Goal: Task Accomplishment & Management: Manage account settings

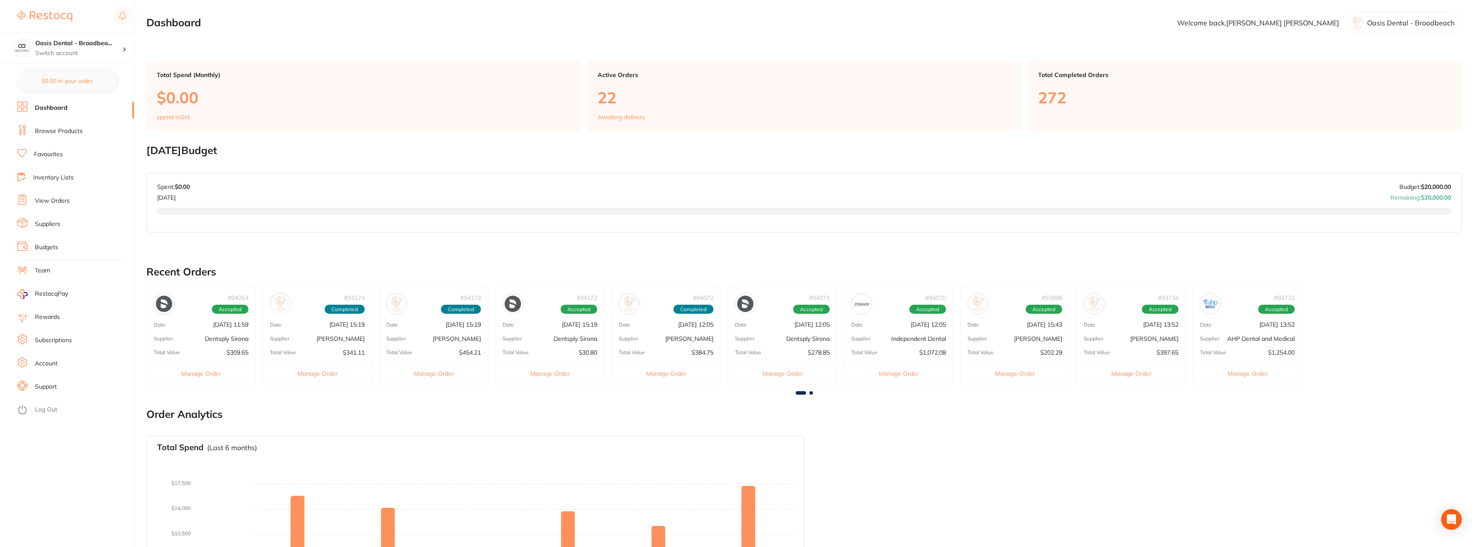
click at [63, 199] on link "View Orders" at bounding box center [52, 201] width 35 height 9
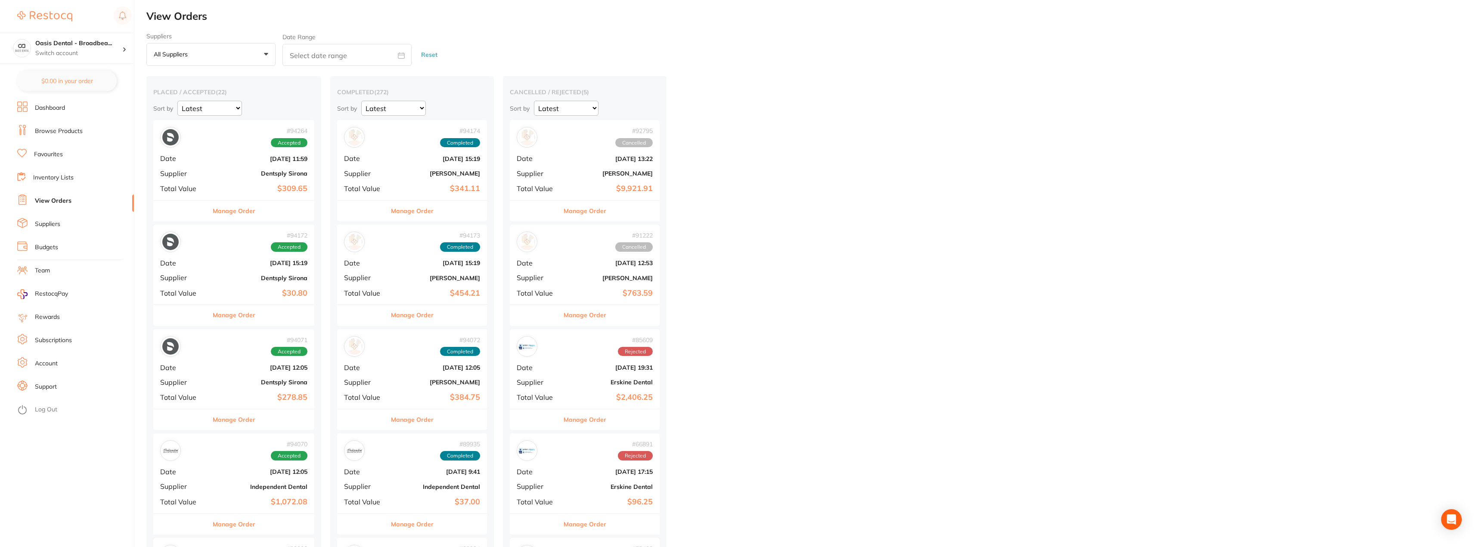
click at [303, 144] on span "Accepted" at bounding box center [289, 142] width 37 height 9
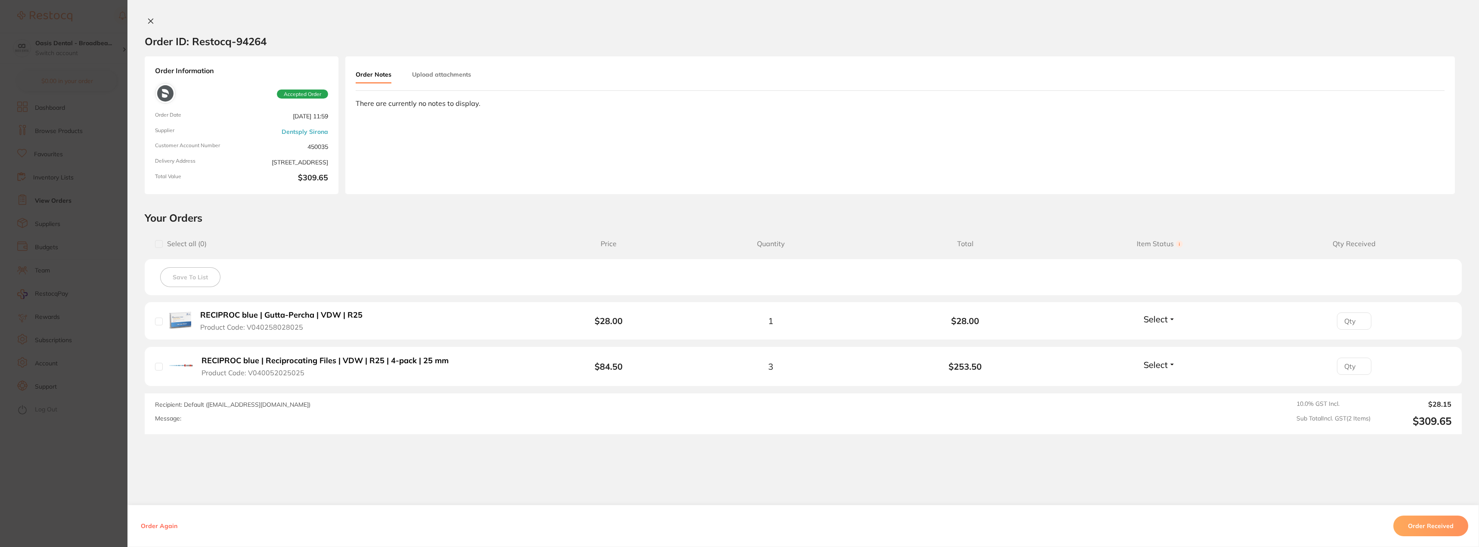
click at [151, 19] on icon at bounding box center [150, 21] width 7 height 7
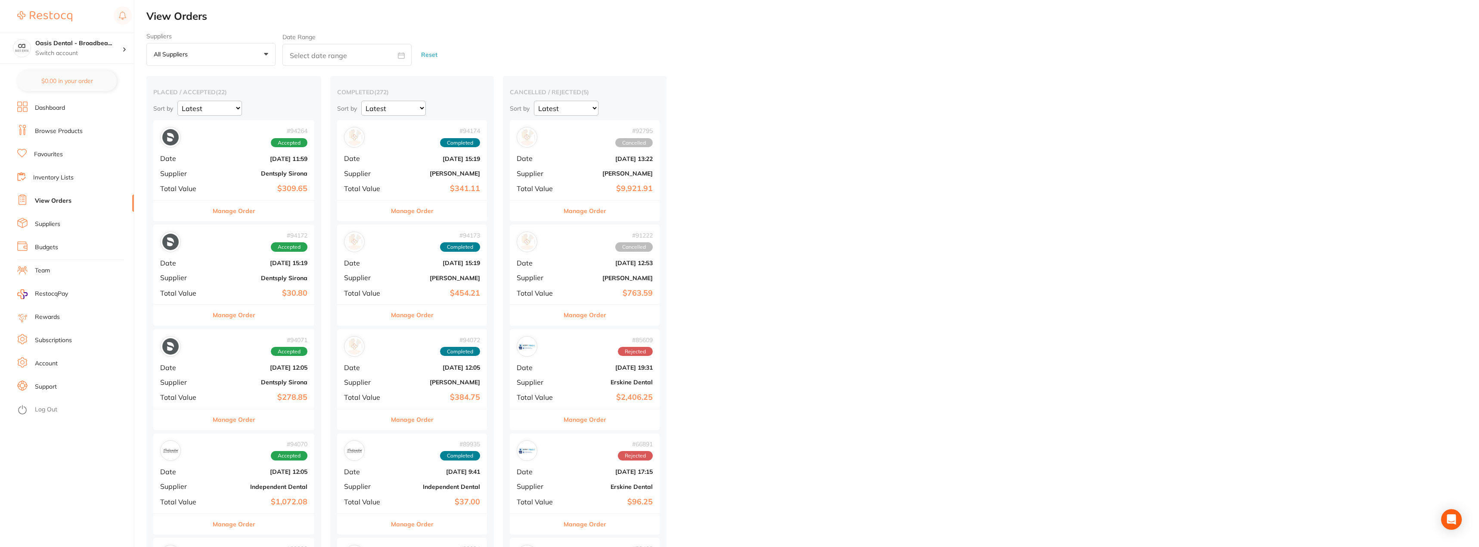
click at [249, 272] on div "# 94172 Accepted Date [DATE] 15:19 Supplier Dentsply Sirona Total Value $30.80" at bounding box center [233, 265] width 161 height 80
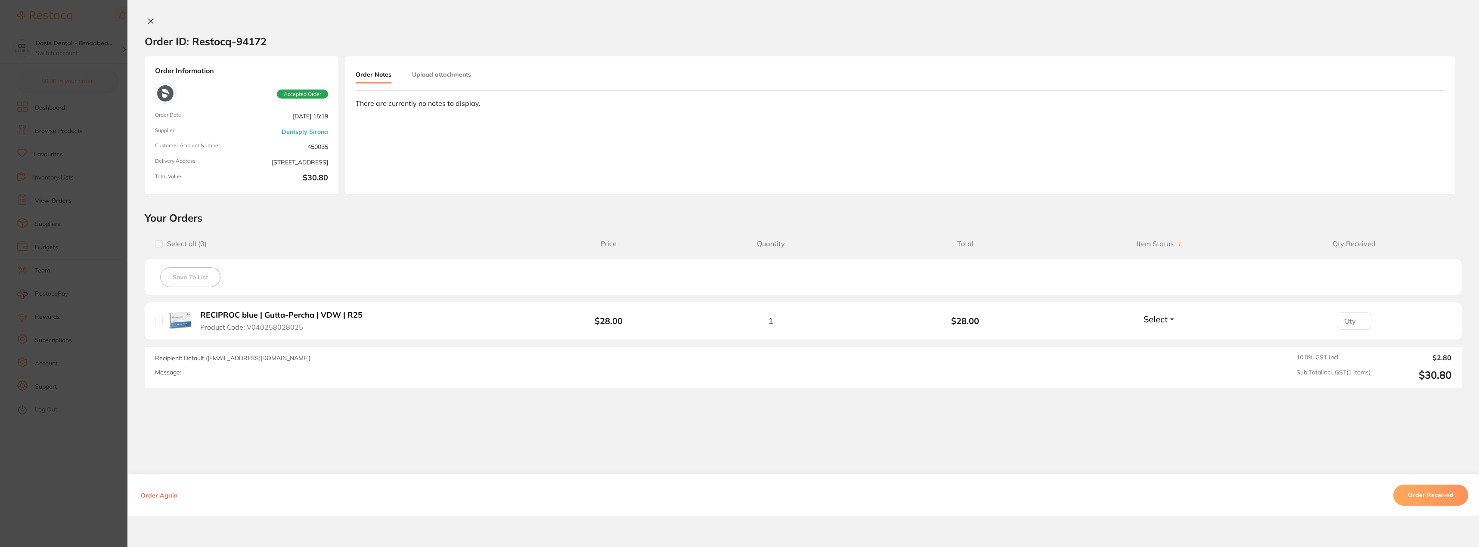
click at [147, 18] on icon at bounding box center [150, 21] width 7 height 7
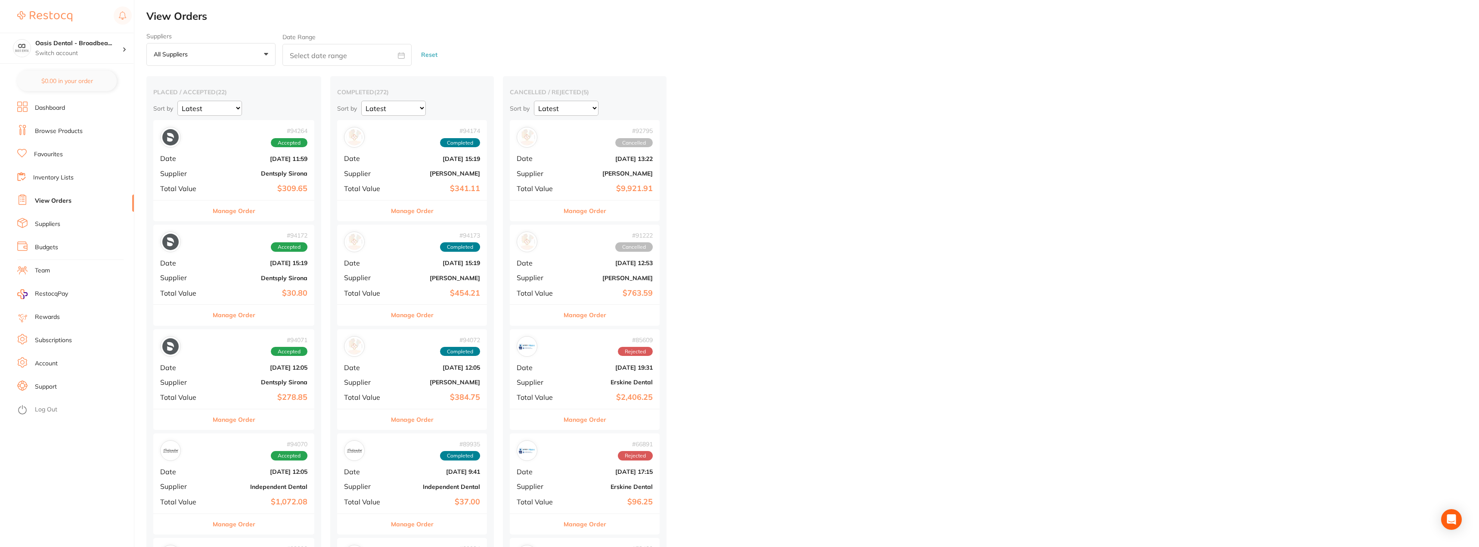
click at [205, 362] on div "# 94071 Accepted Date [DATE] 12:05 Supplier Dentsply Sirona Total Value $278.85" at bounding box center [233, 369] width 161 height 80
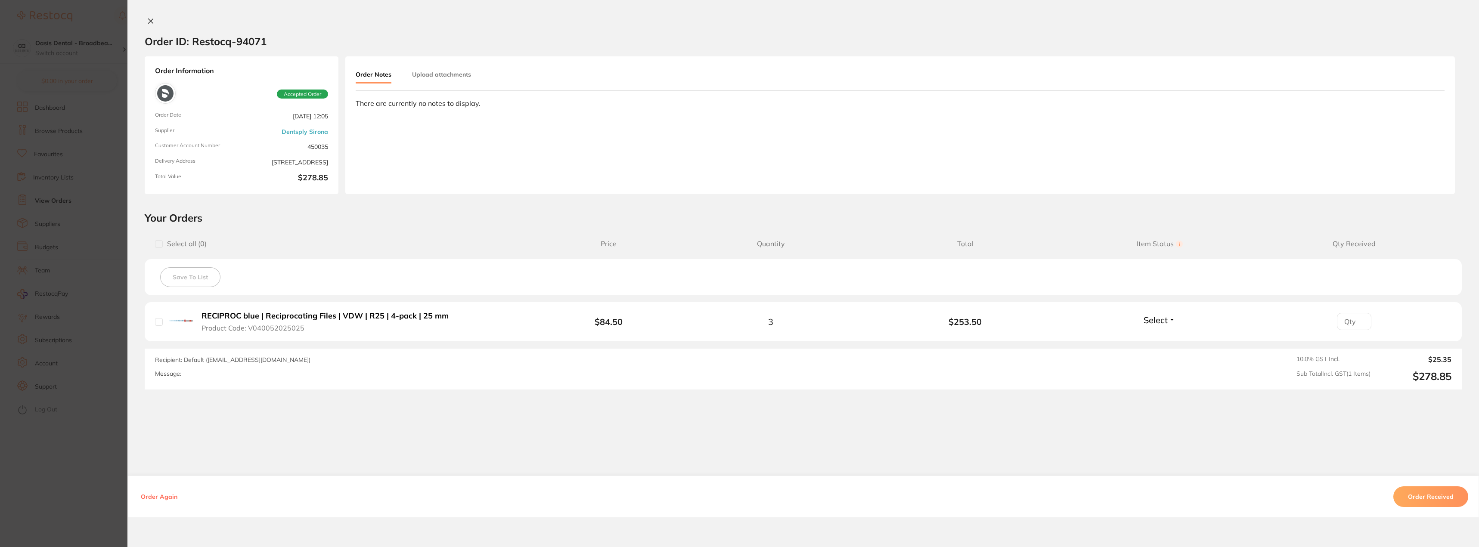
click at [149, 17] on div "Order ID: Restocq- 94071 Order Information Accepted Order Order Date [DATE] 12:…" at bounding box center [802, 273] width 1351 height 547
click at [150, 21] on icon at bounding box center [150, 21] width 7 height 7
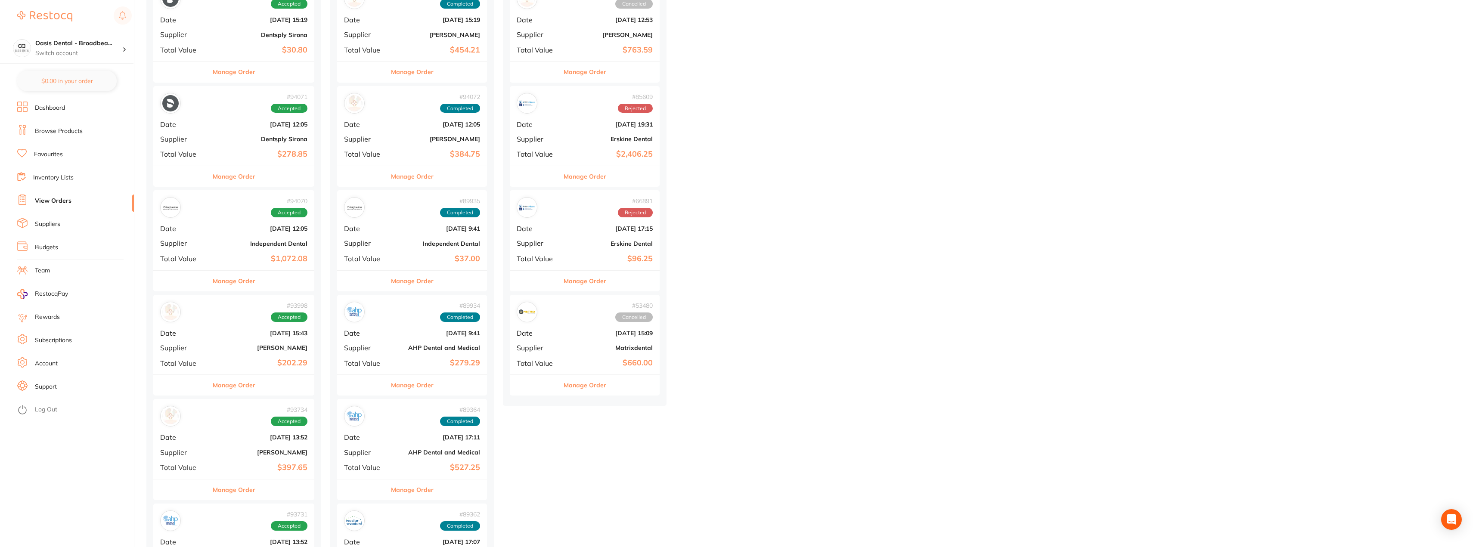
scroll to position [258, 0]
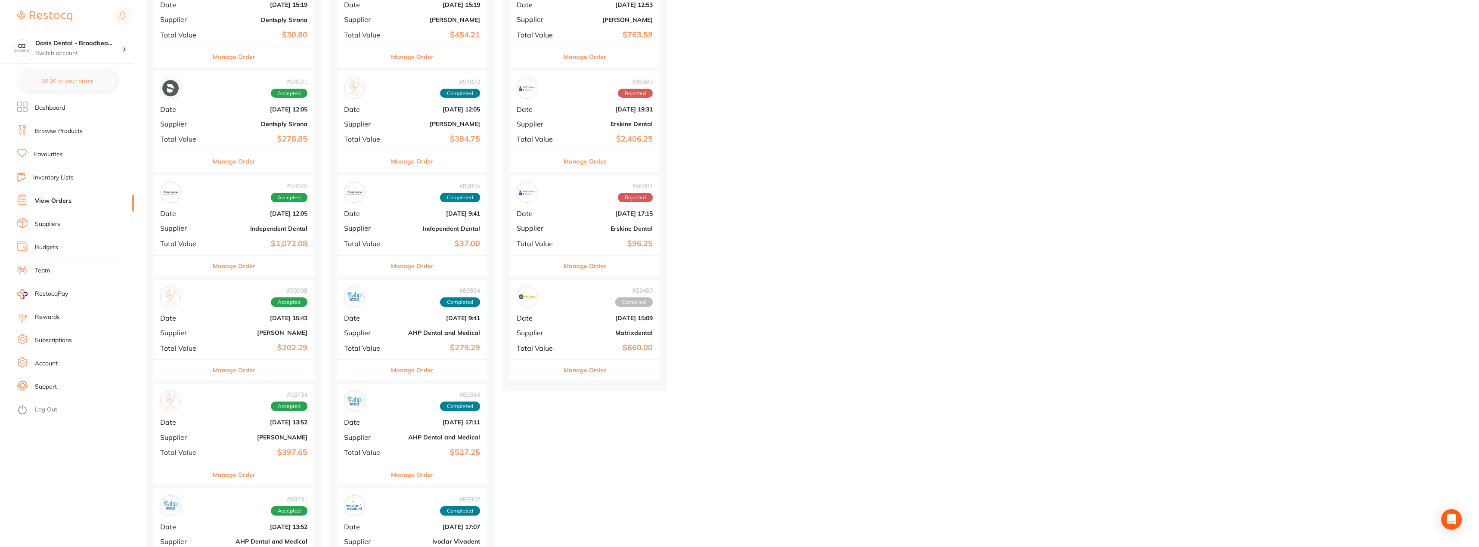
click at [286, 224] on div "# 94070 Accepted Date [DATE] 12:05 Supplier Independent Dental Total Value $1,0…" at bounding box center [233, 215] width 161 height 80
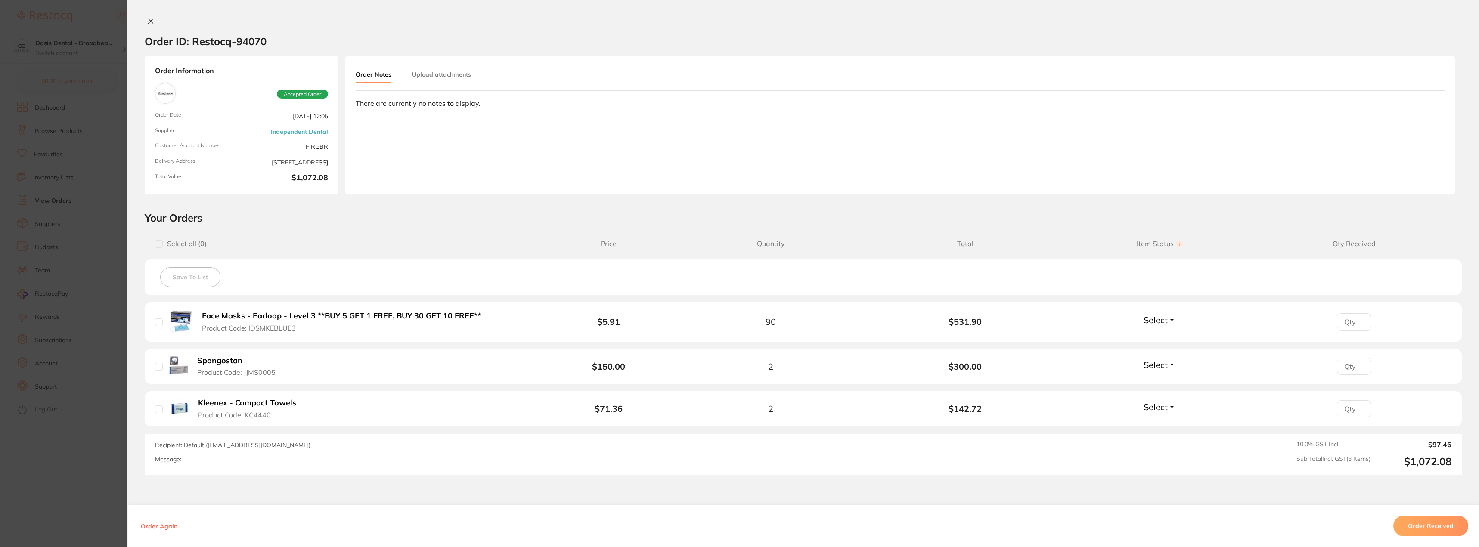
click at [149, 19] on icon at bounding box center [151, 21] width 5 height 5
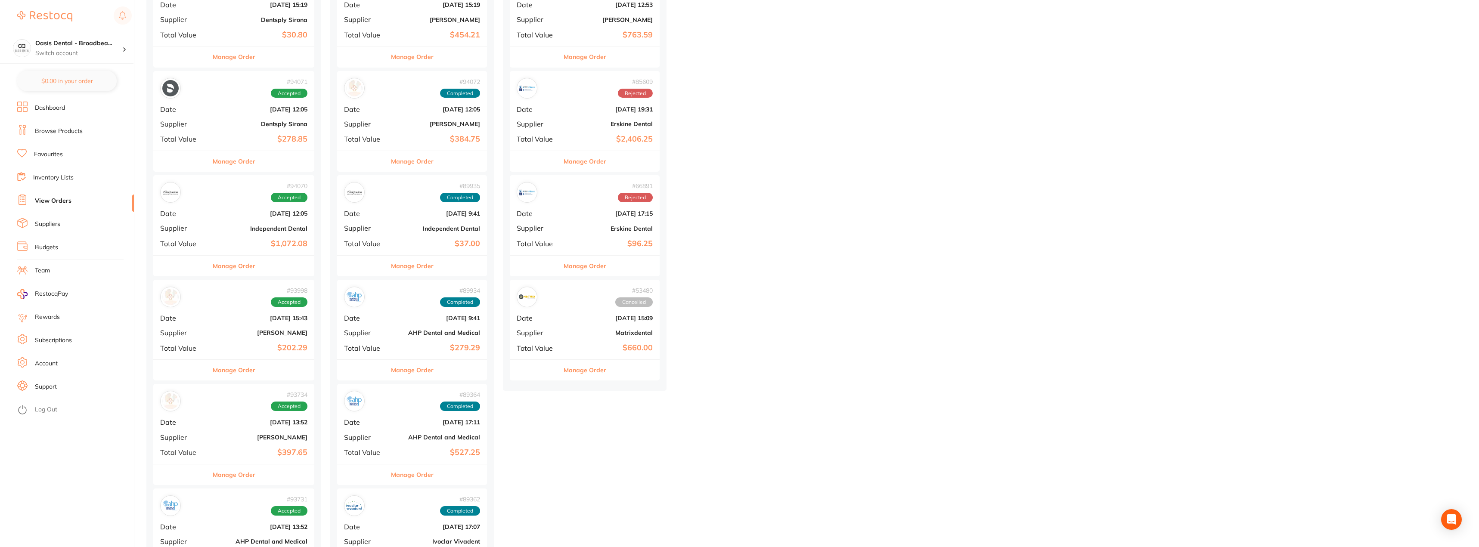
click at [232, 224] on div "# 94070 Accepted Date [DATE] 12:05 Supplier Independent Dental Total Value $1,0…" at bounding box center [233, 215] width 161 height 80
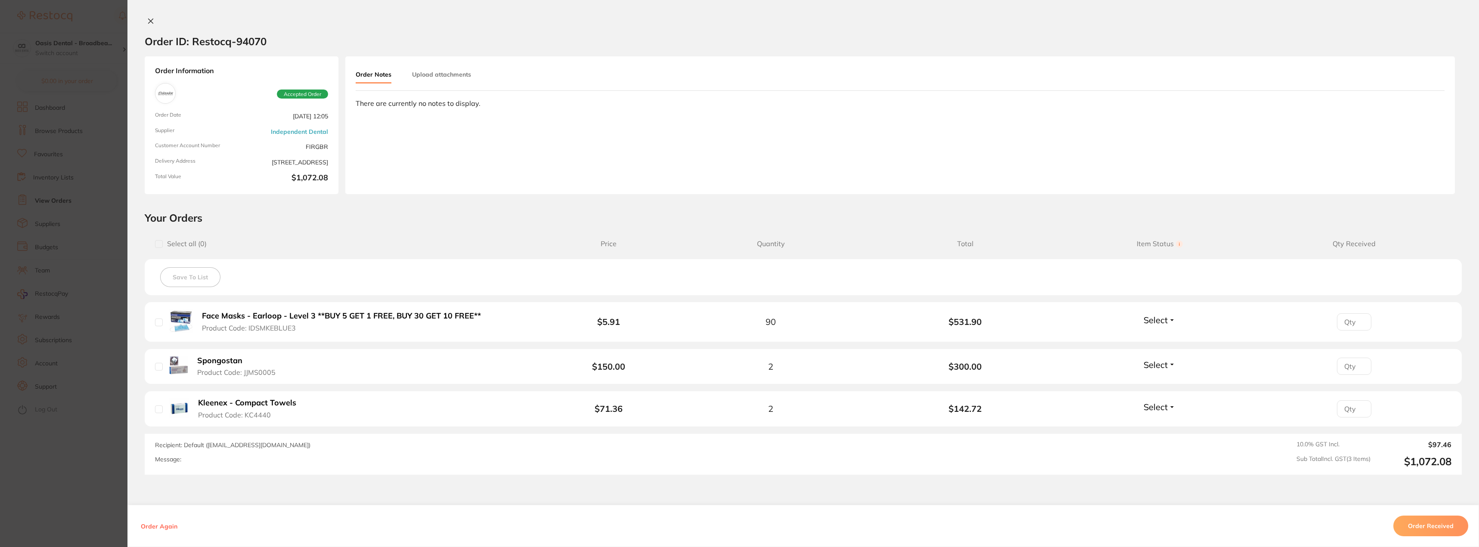
click at [150, 24] on icon at bounding box center [150, 21] width 7 height 7
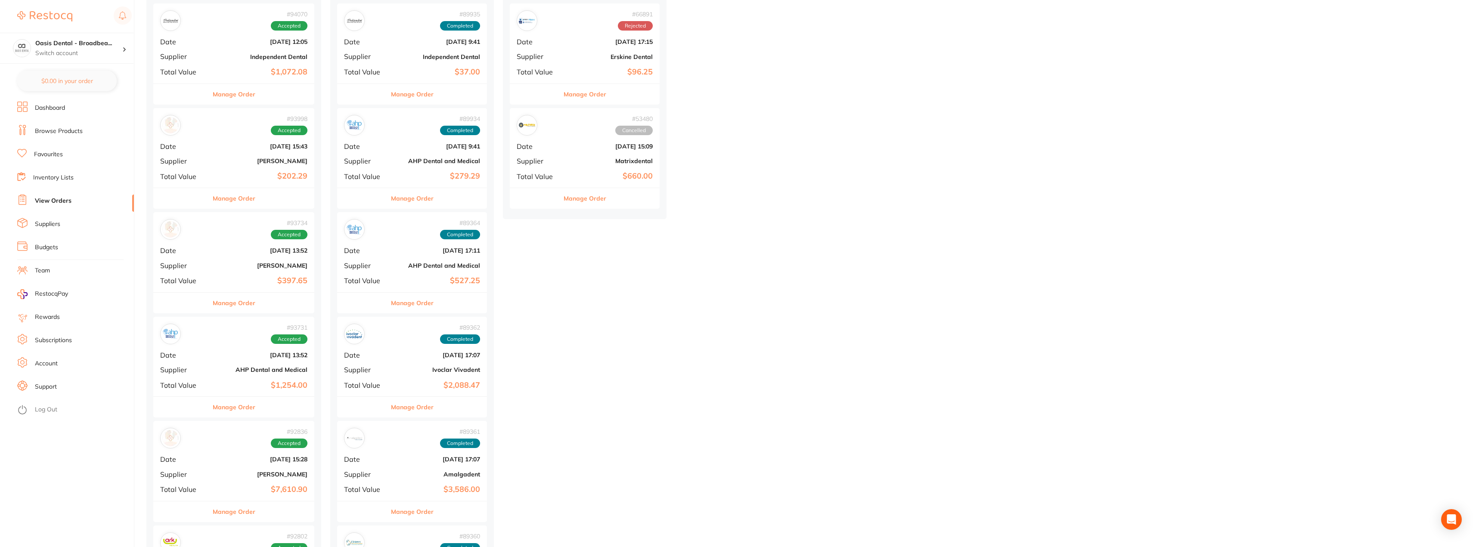
scroll to position [431, 0]
click at [288, 357] on b "[DATE] 13:52" at bounding box center [260, 354] width 93 height 7
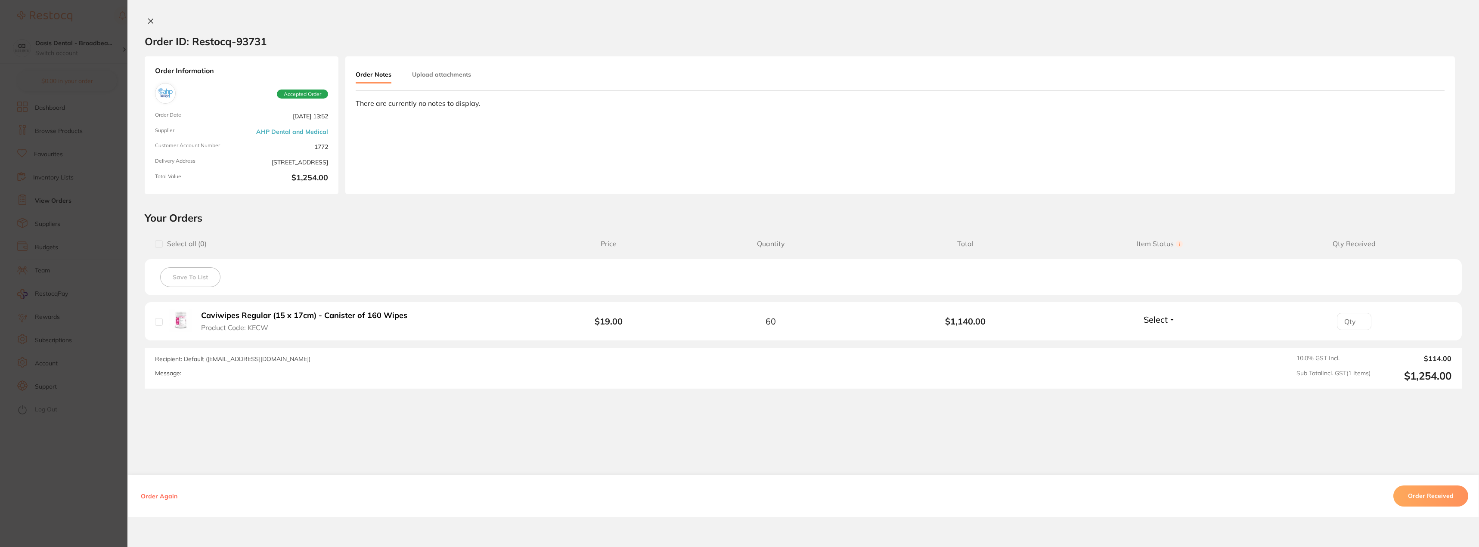
click at [149, 19] on icon at bounding box center [151, 21] width 5 height 5
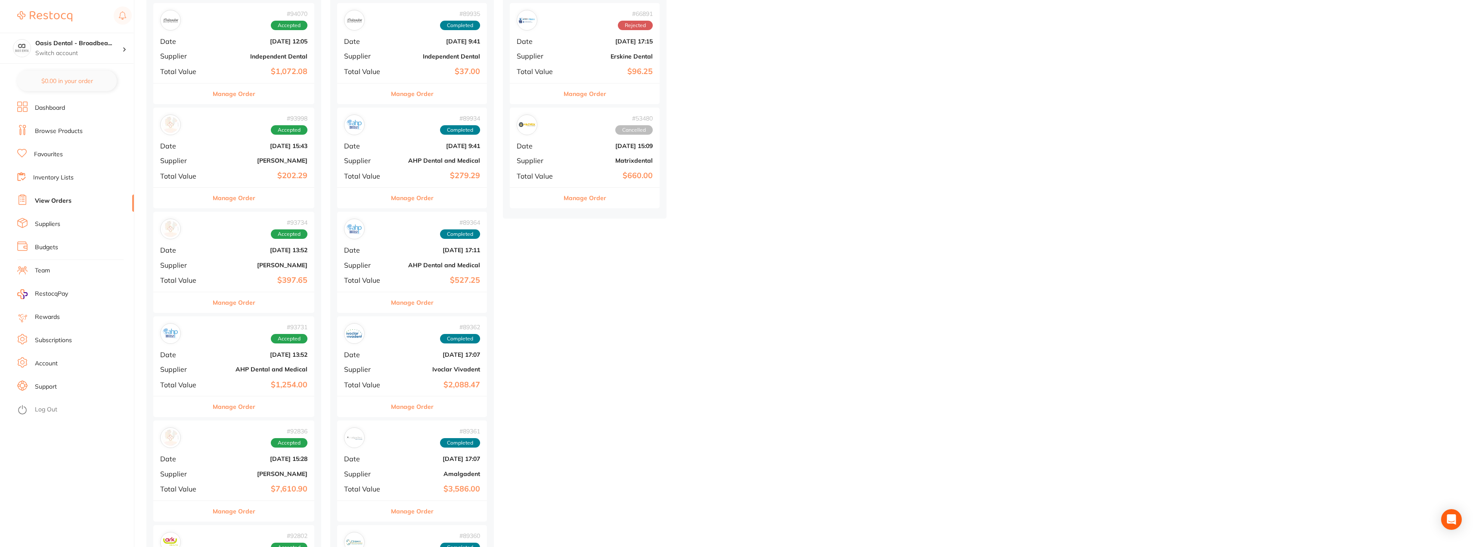
click at [286, 377] on div "# 93731 Accepted Date [DATE] 13:52 Supplier AHP Dental and Medical Total Value …" at bounding box center [233, 356] width 161 height 80
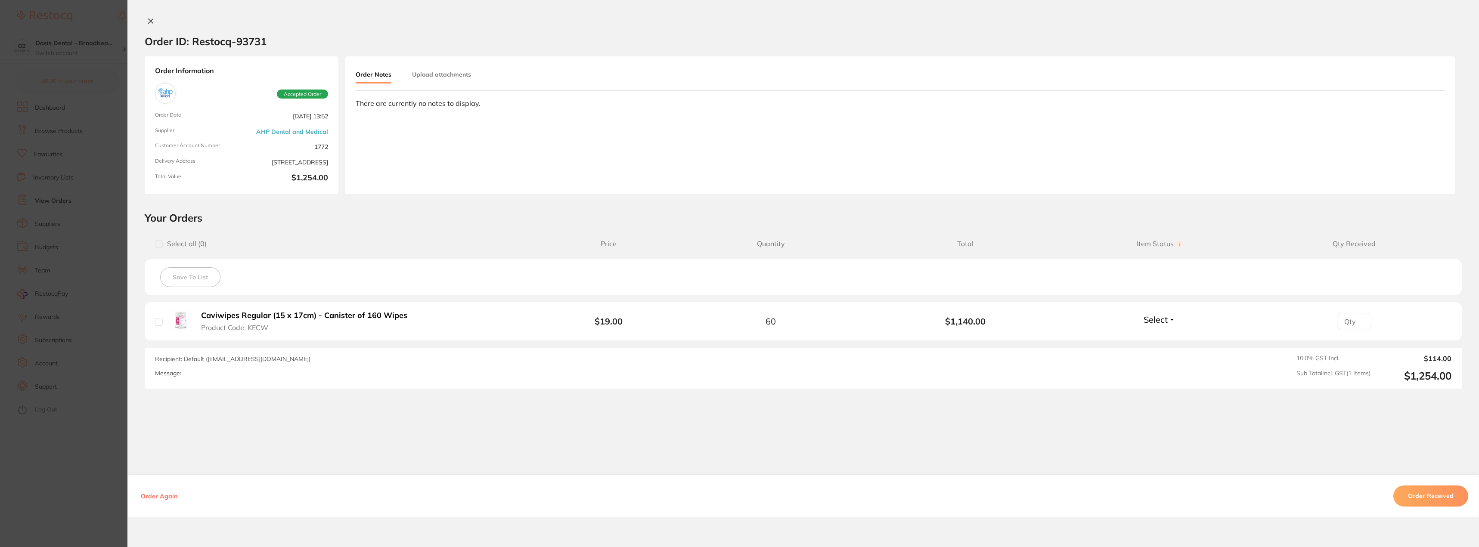
click at [150, 21] on icon at bounding box center [150, 21] width 7 height 7
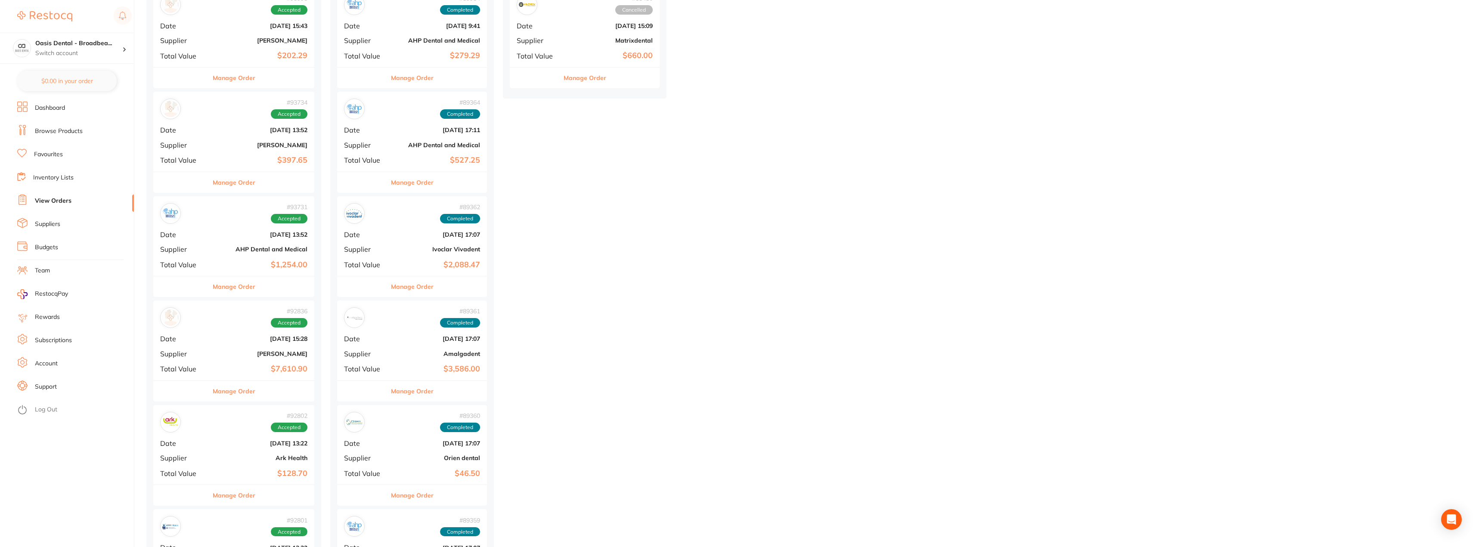
scroll to position [560, 0]
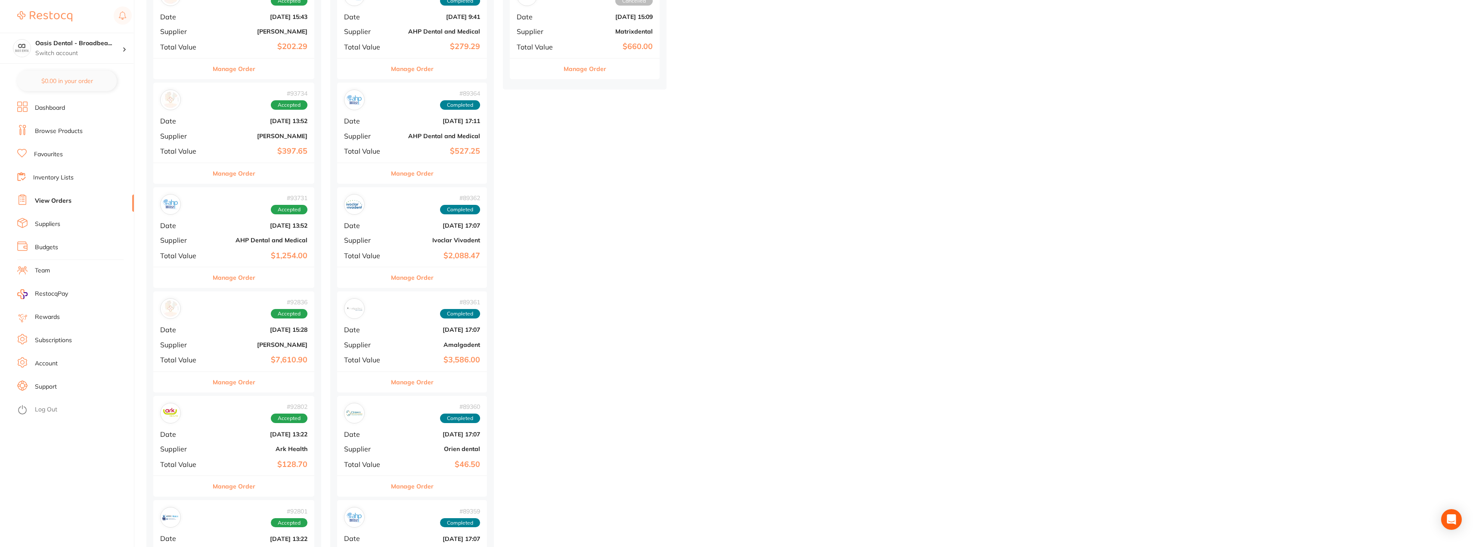
click at [289, 447] on b "Ark Health" at bounding box center [260, 449] width 93 height 7
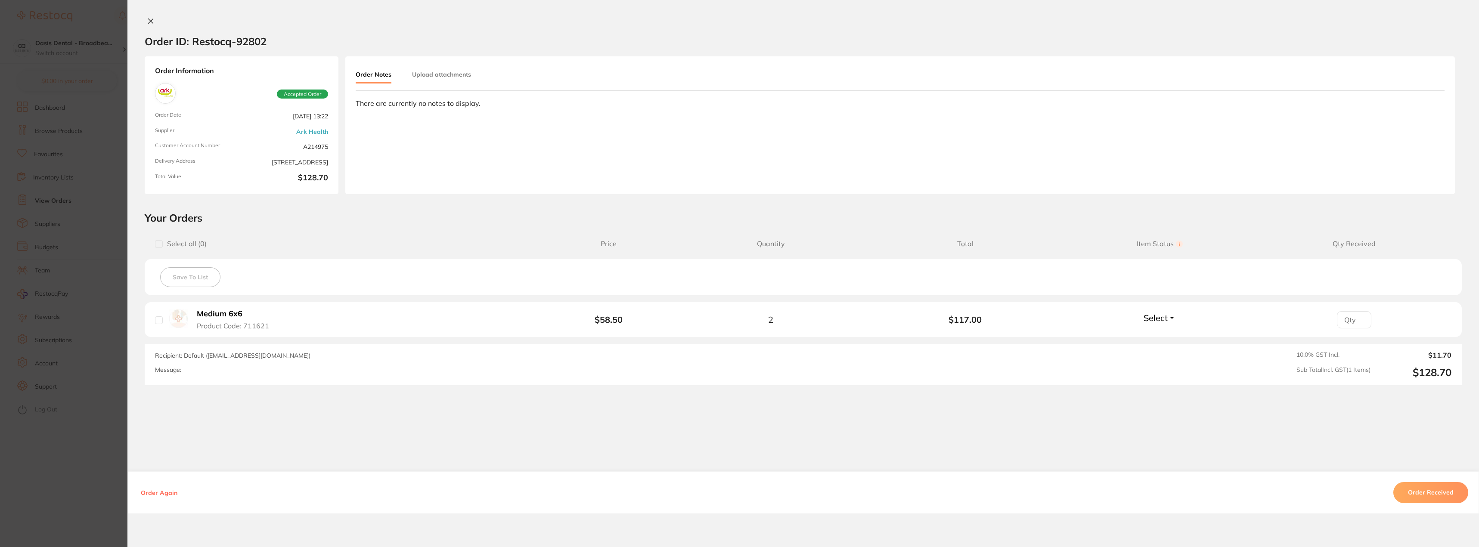
click at [149, 21] on icon at bounding box center [151, 21] width 5 height 5
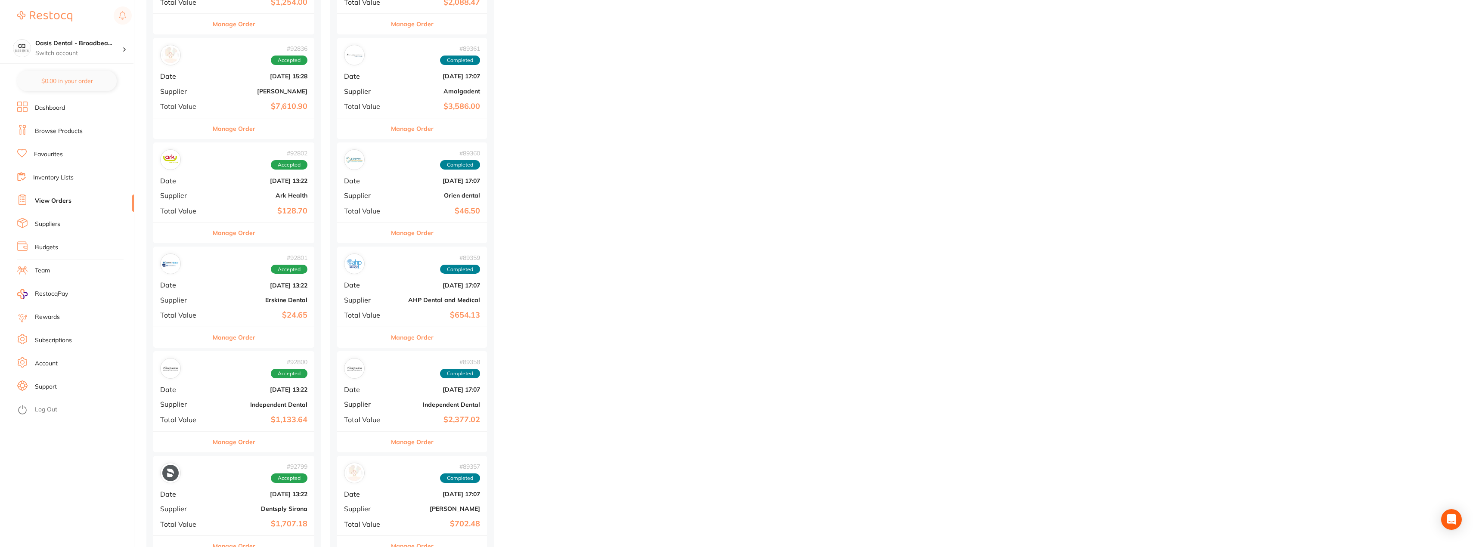
scroll to position [818, 0]
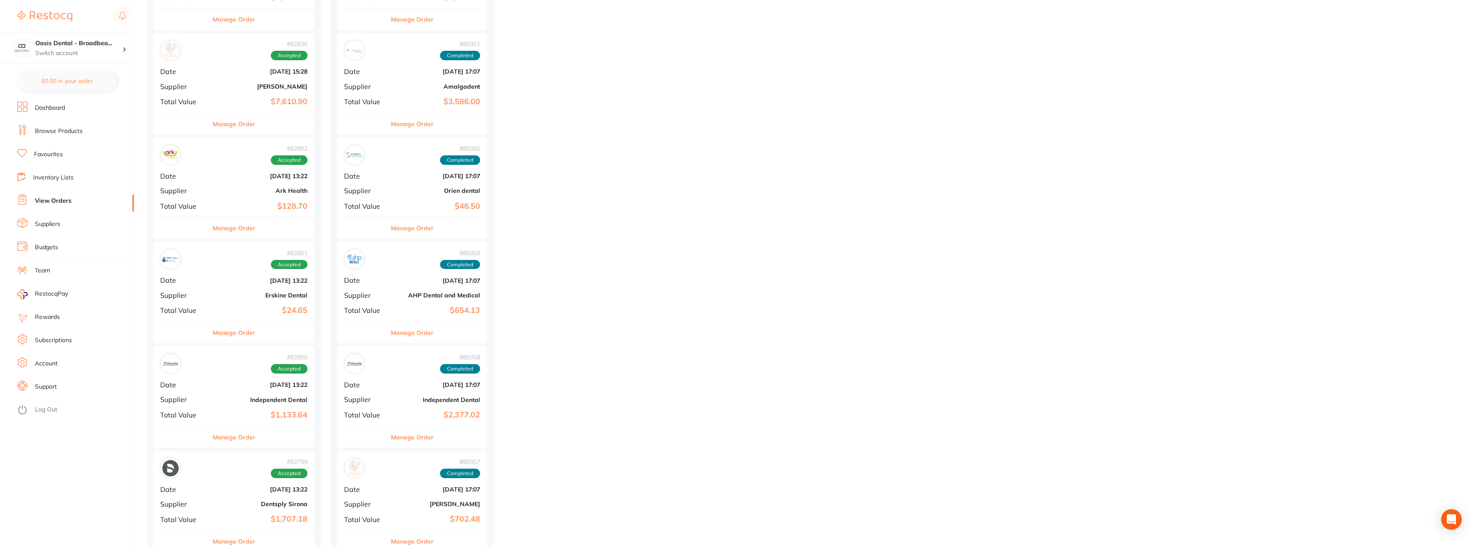
click at [294, 292] on b "Erskine Dental" at bounding box center [260, 295] width 93 height 7
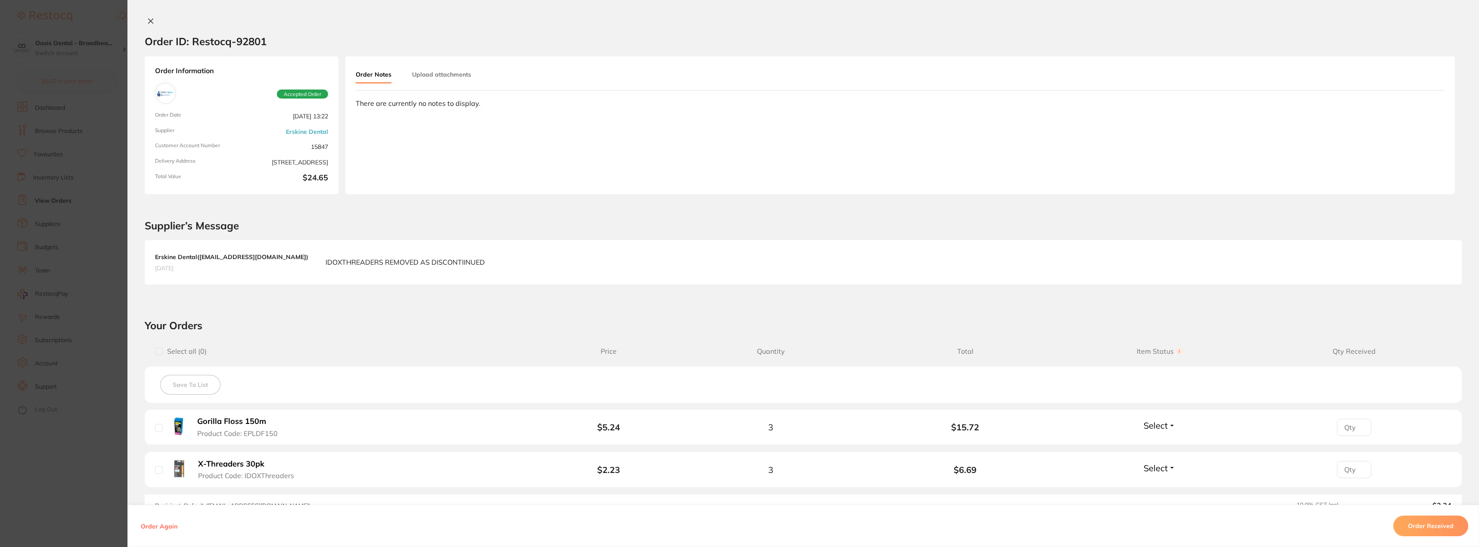
click at [149, 23] on icon at bounding box center [151, 21] width 5 height 5
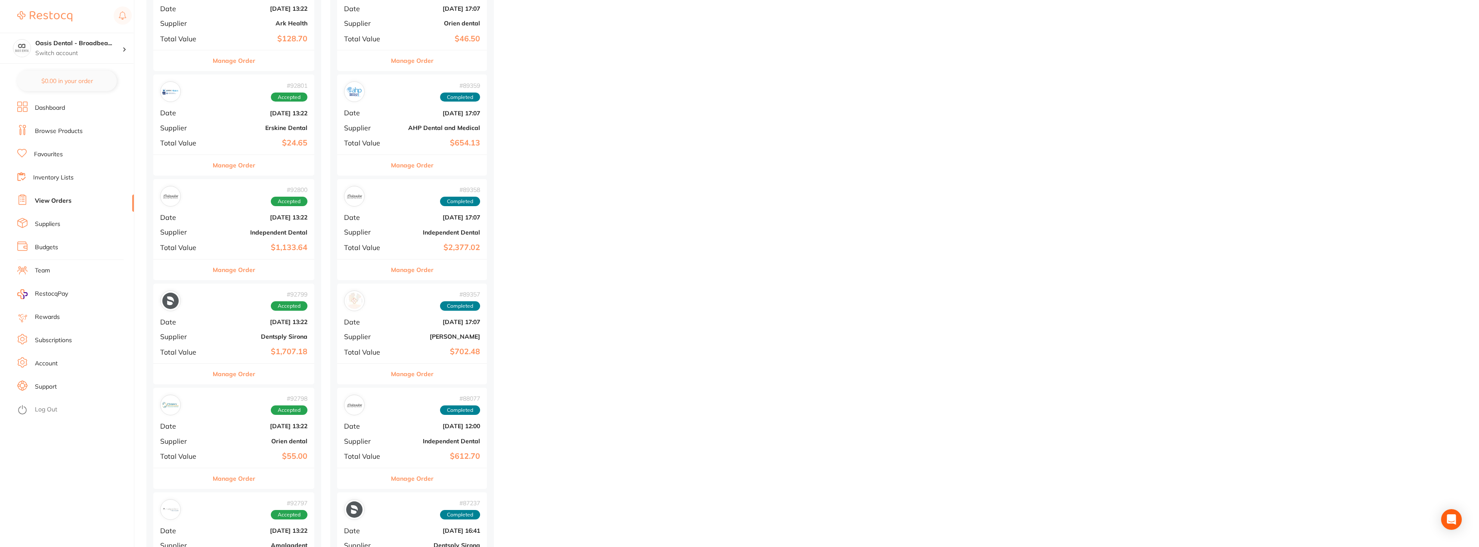
scroll to position [990, 0]
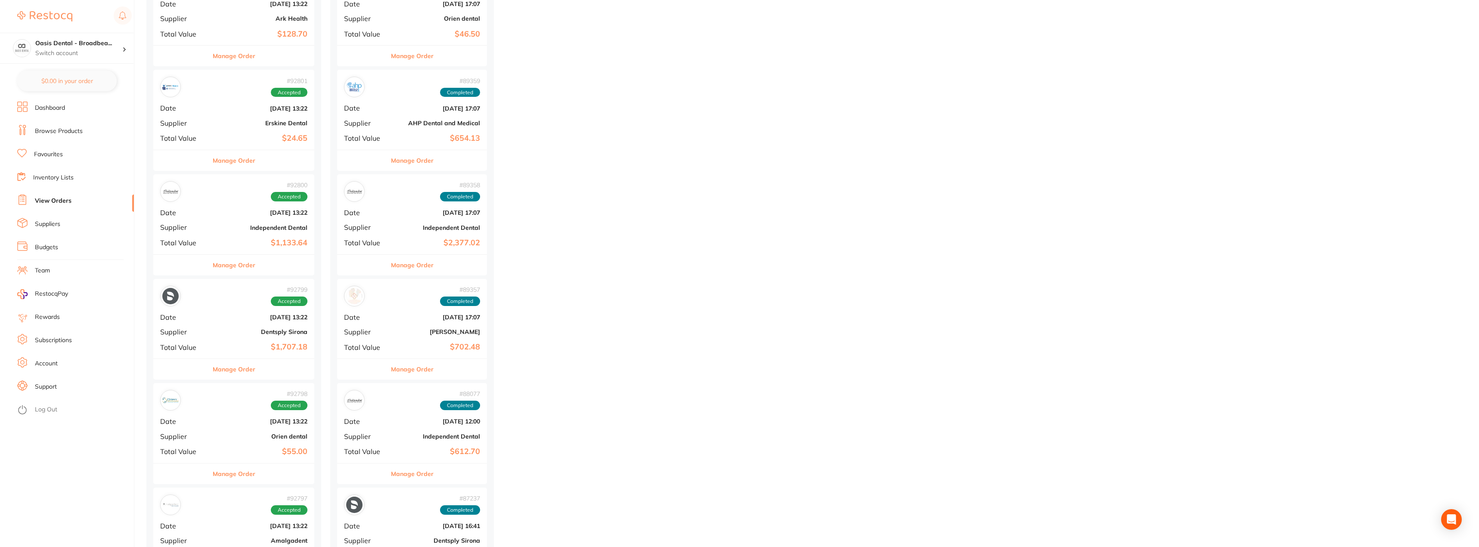
click at [238, 319] on b "[DATE] 13:22" at bounding box center [260, 317] width 93 height 7
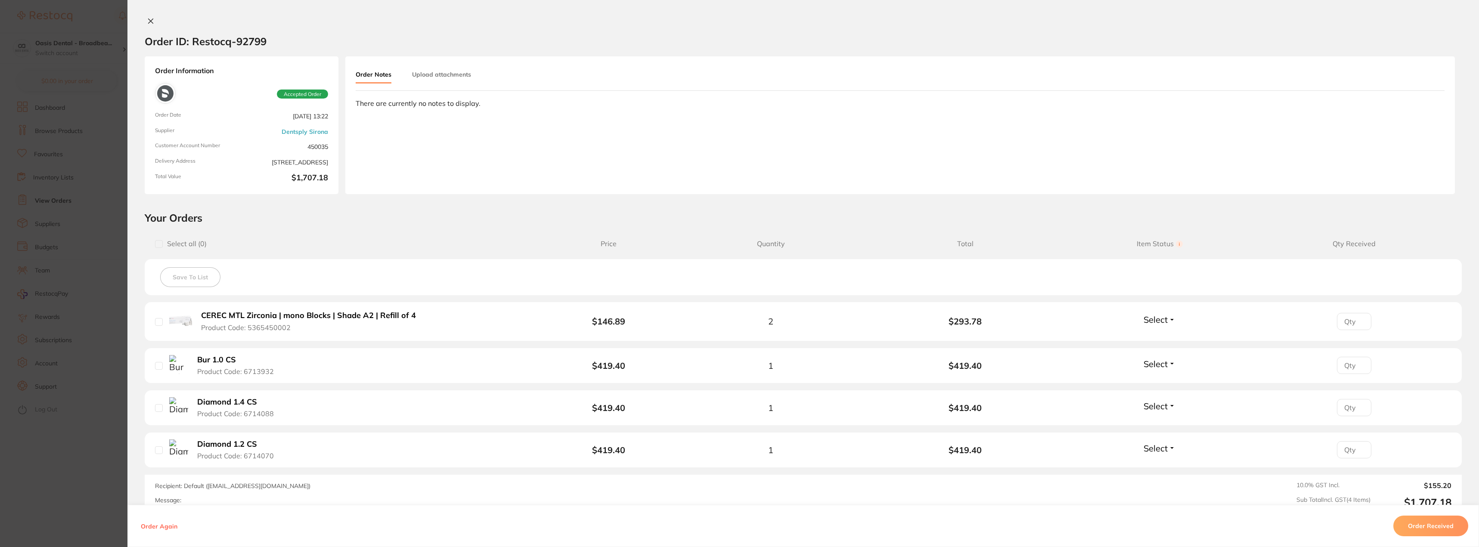
click at [149, 20] on icon at bounding box center [151, 21] width 5 height 5
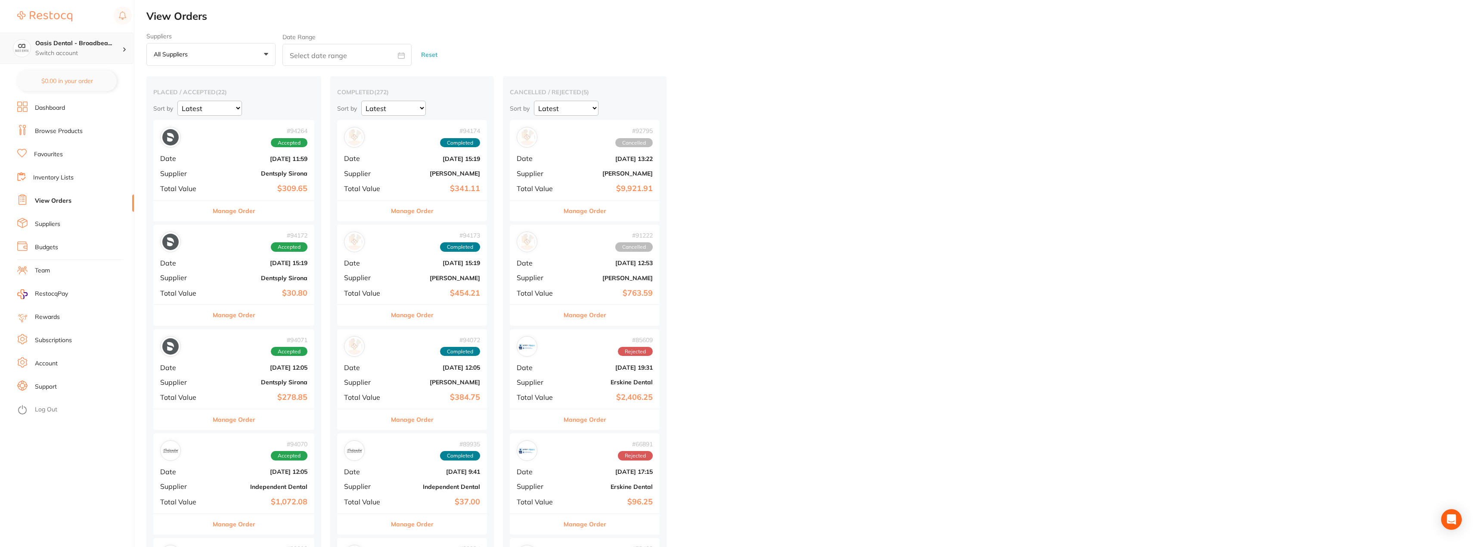
click at [109, 49] on p "Switch account" at bounding box center [78, 53] width 87 height 9
click at [191, 51] on p "All suppliers" at bounding box center [172, 54] width 37 height 8
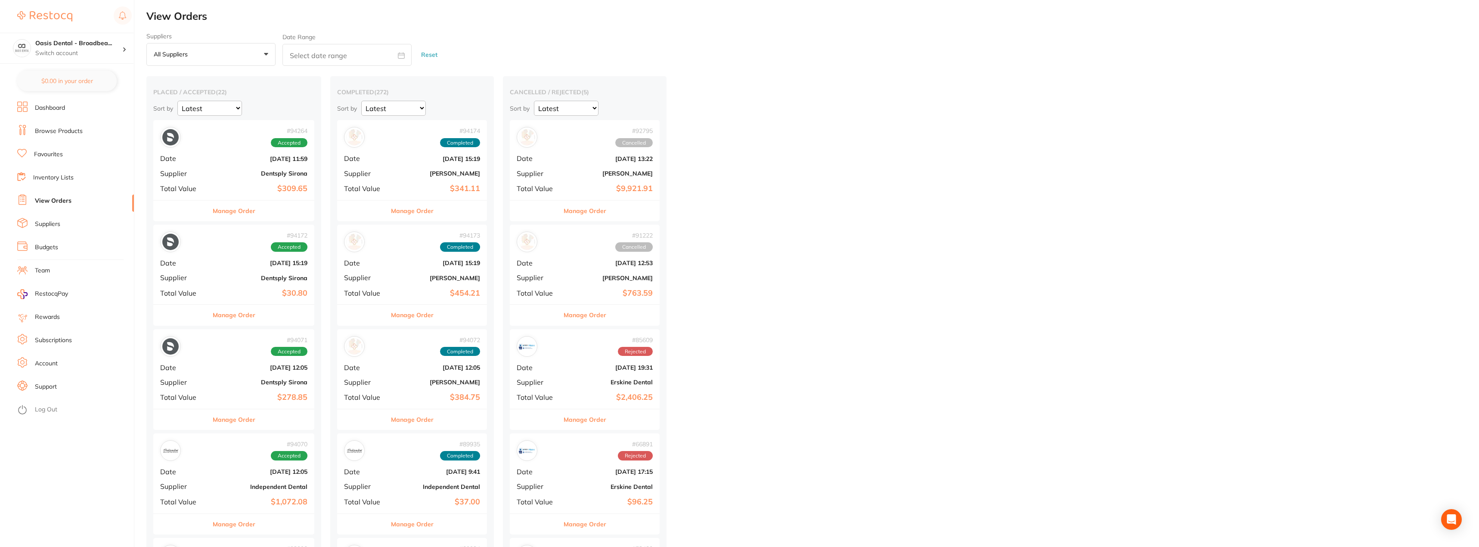
click at [232, 15] on h2 "View Orders" at bounding box center [812, 16] width 1332 height 12
click at [51, 130] on link "Browse Products" at bounding box center [59, 131] width 48 height 9
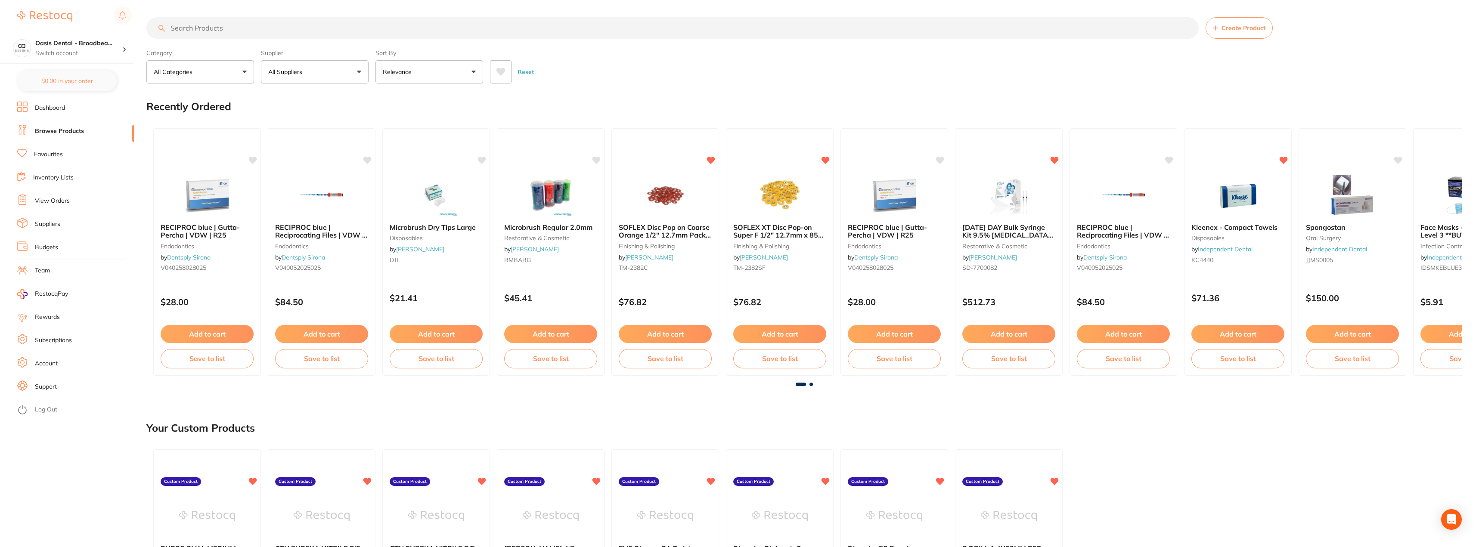
click at [260, 30] on input "search" at bounding box center [672, 28] width 1052 height 22
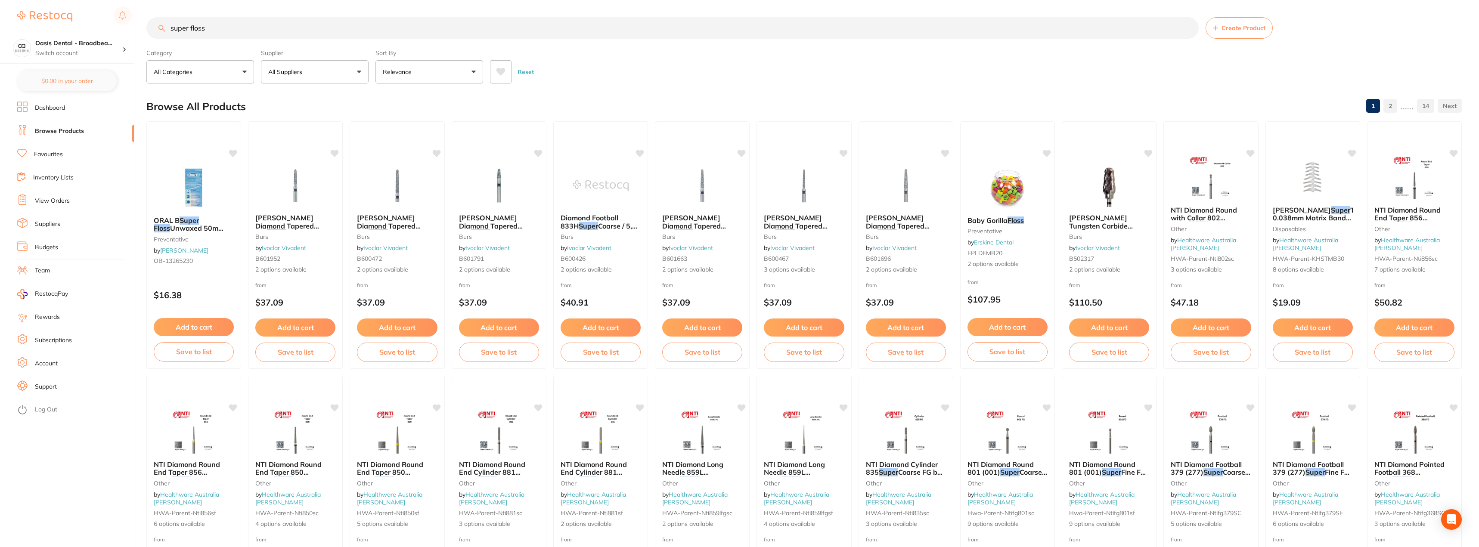
type input "super floss"
